Goal: Task Accomplishment & Management: Use online tool/utility

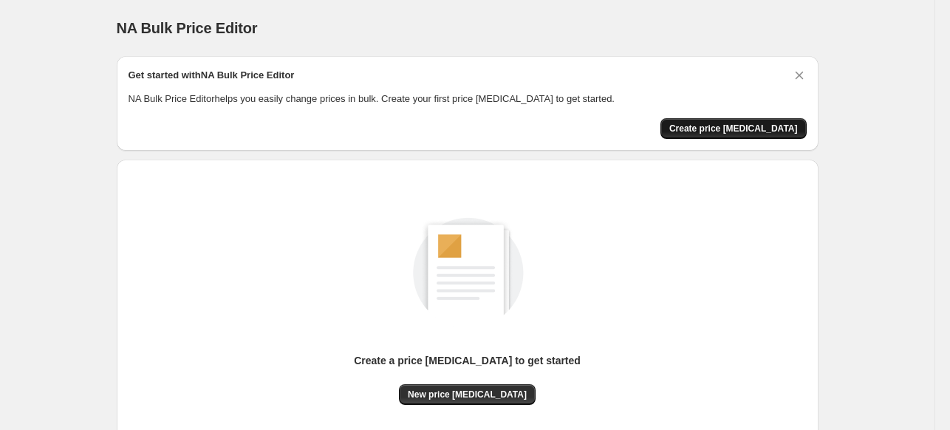
click at [754, 119] on button "Create price change job" at bounding box center [733, 128] width 146 height 21
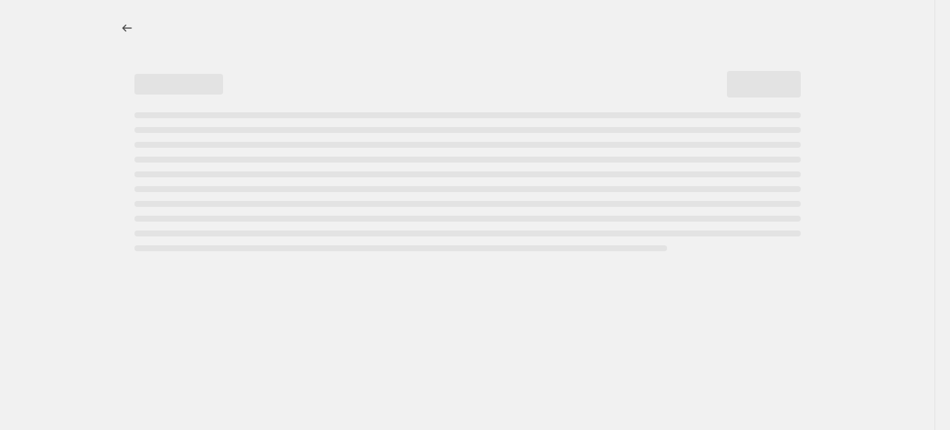
select select "percentage"
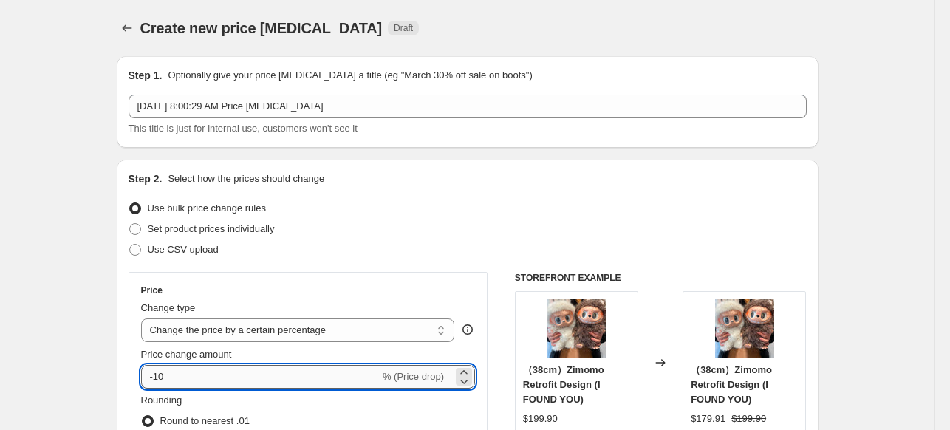
click at [239, 378] on input "-10" at bounding box center [260, 377] width 239 height 24
type input "-1"
type input "-5"
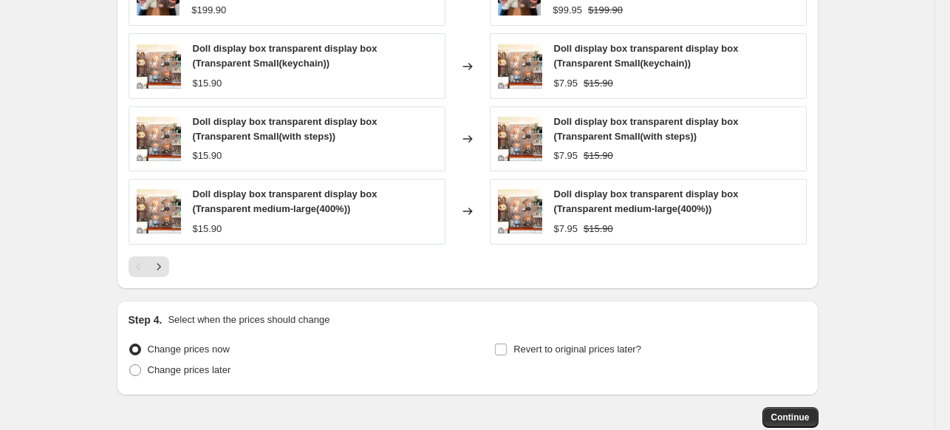
scroll to position [1064, 0]
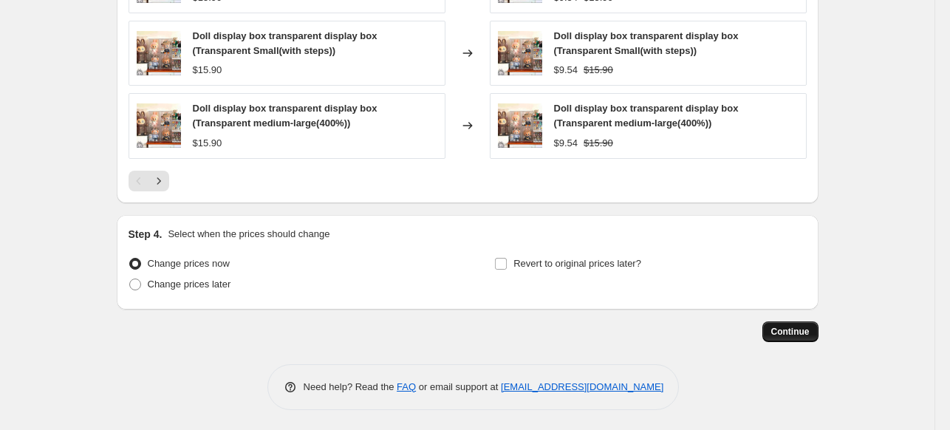
click at [788, 334] on span "Continue" at bounding box center [790, 332] width 38 height 12
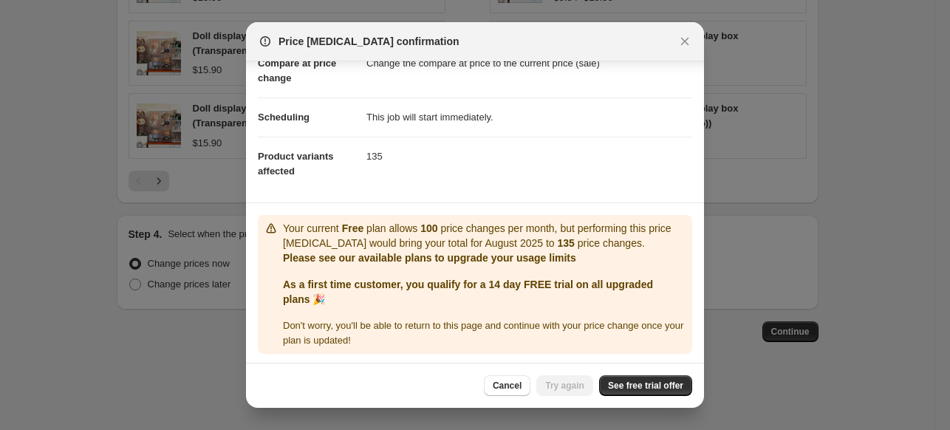
scroll to position [84, 0]
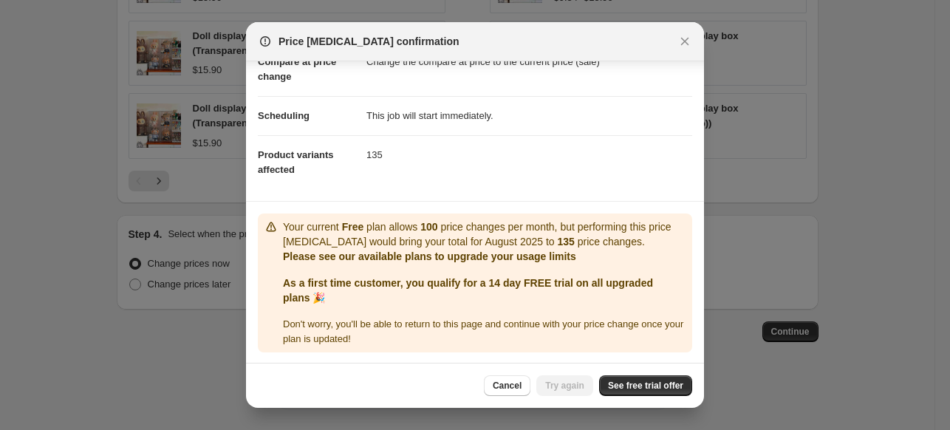
click at [650, 374] on div "Cancel Try again See free trial offer" at bounding box center [475, 385] width 458 height 45
click at [661, 389] on span "See free trial offer" at bounding box center [645, 386] width 75 height 12
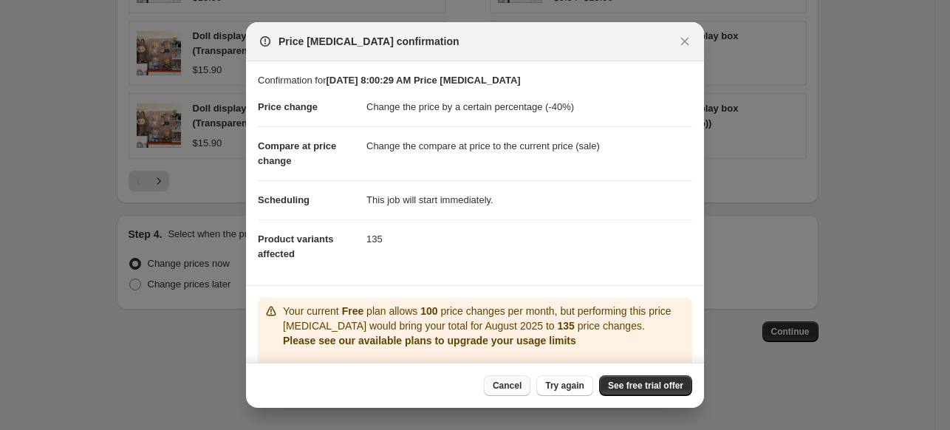
click at [520, 388] on span "Cancel" at bounding box center [507, 386] width 29 height 12
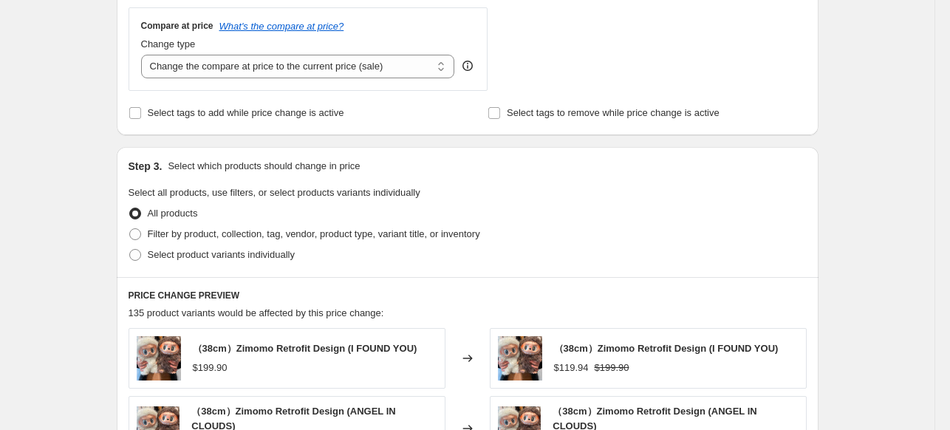
scroll to position [325, 0]
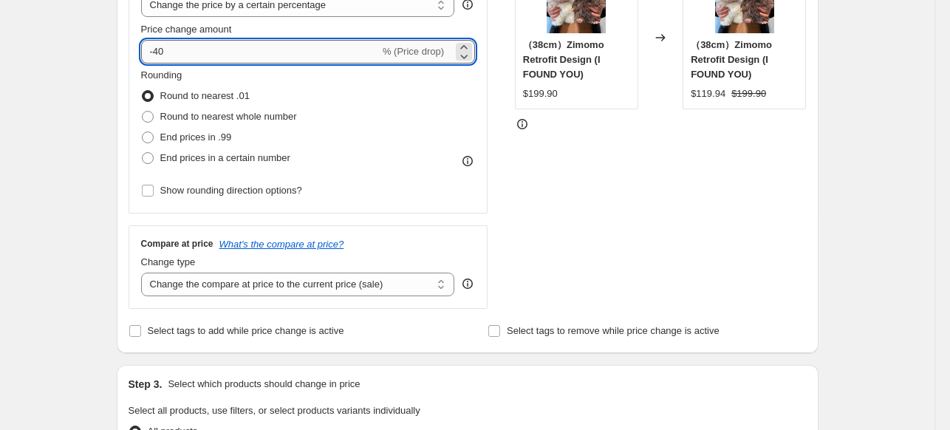
click at [206, 44] on input "-40" at bounding box center [260, 52] width 239 height 24
type input "-4"
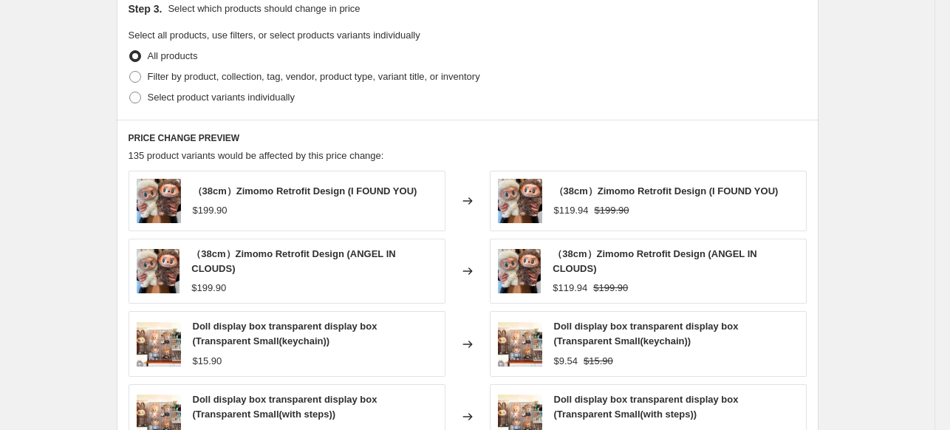
scroll to position [1064, 0]
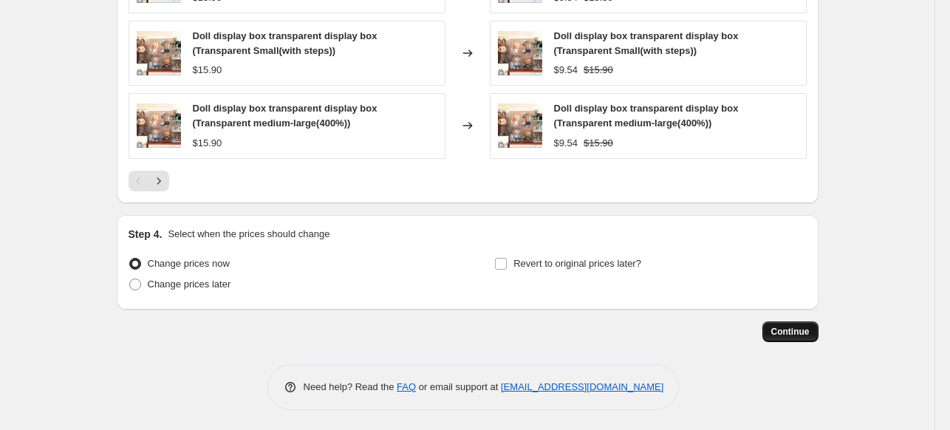
type input "-50"
click at [800, 335] on span "Continue" at bounding box center [790, 332] width 38 height 12
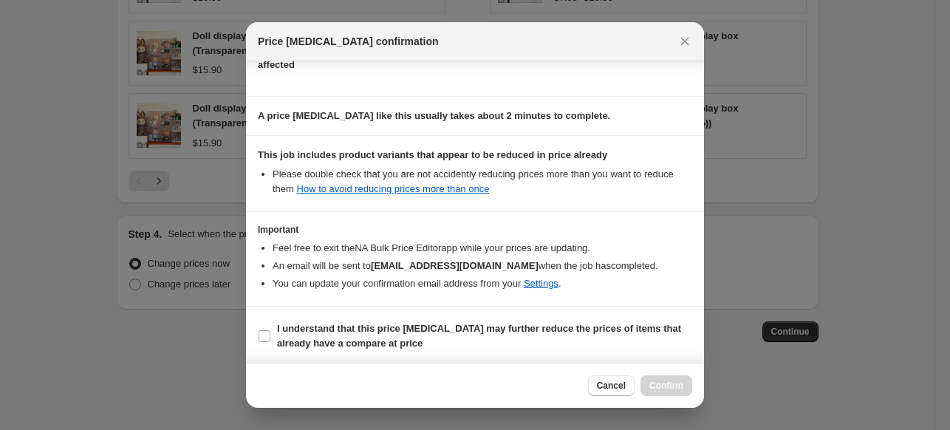
scroll to position [190, 0]
click at [343, 327] on b "I understand that this price change job may further reduce the prices of items …" at bounding box center [479, 335] width 404 height 26
click at [270, 329] on input "I understand that this price change job may further reduce the prices of items …" at bounding box center [265, 335] width 12 height 12
checkbox input "true"
click at [683, 386] on button "Confirm" at bounding box center [666, 385] width 52 height 21
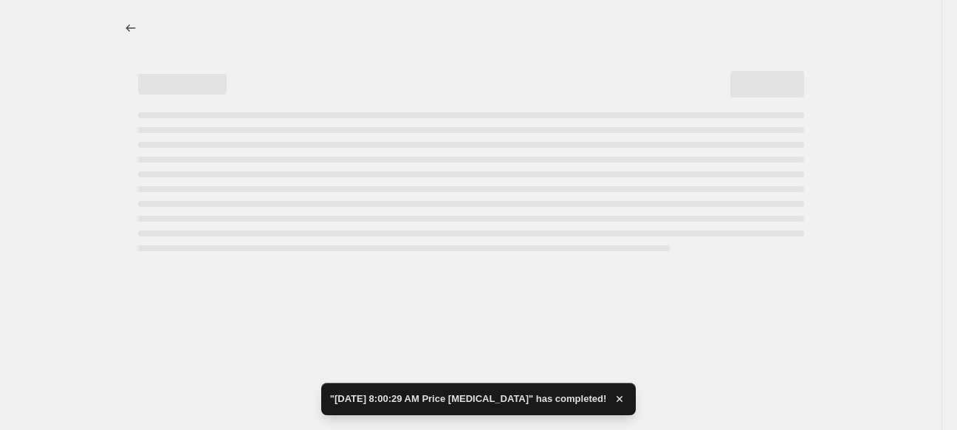
select select "percentage"
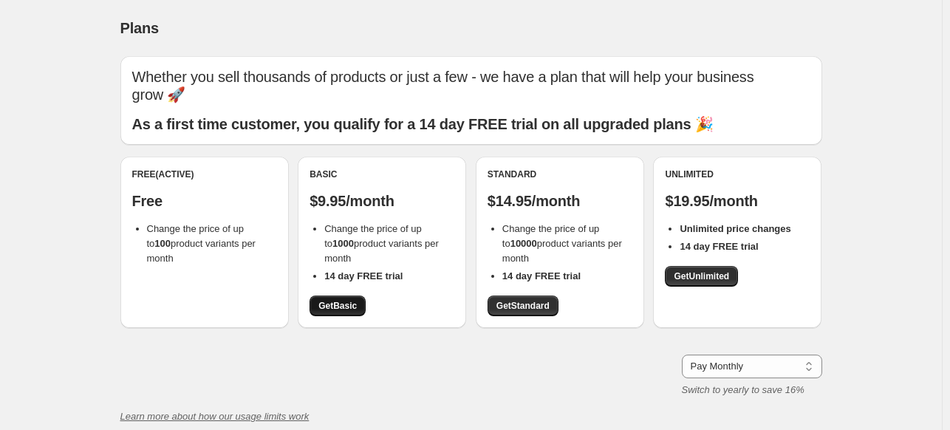
click at [348, 304] on span "Get Basic" at bounding box center [337, 306] width 38 height 12
